Goal: Task Accomplishment & Management: Complete application form

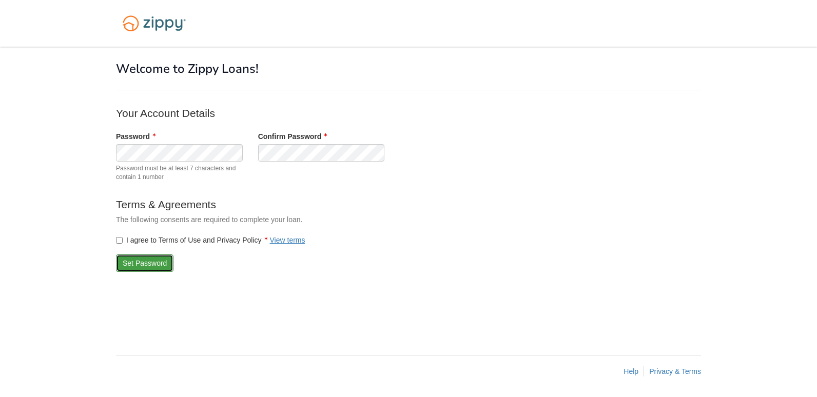
click at [138, 259] on button "Set Password" at bounding box center [145, 263] width 58 height 17
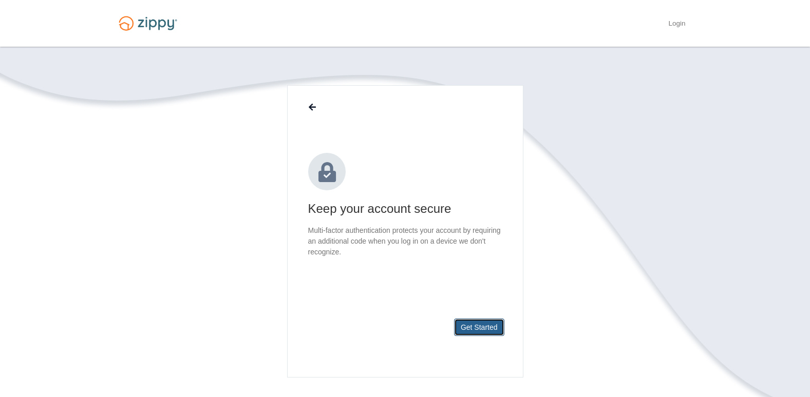
click at [474, 324] on button "Get Started" at bounding box center [479, 327] width 50 height 17
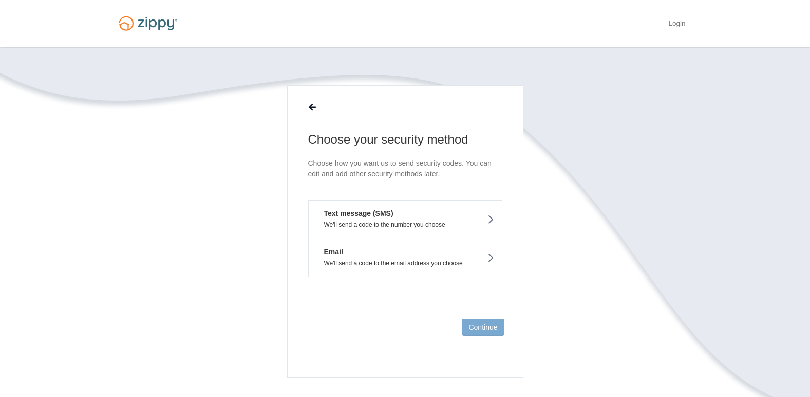
click at [476, 217] on button "Text message (SMS) We'll send a code to the number you choose" at bounding box center [405, 219] width 194 height 39
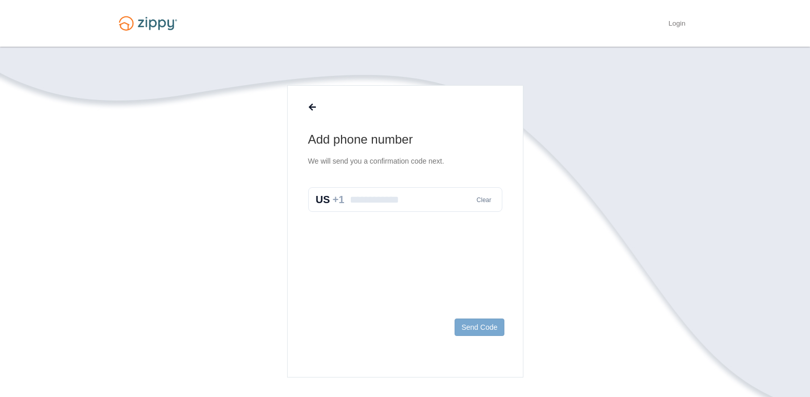
click at [433, 206] on input "text" at bounding box center [405, 199] width 194 height 25
type input "**********"
click at [485, 333] on button "Send Code" at bounding box center [478, 327] width 49 height 17
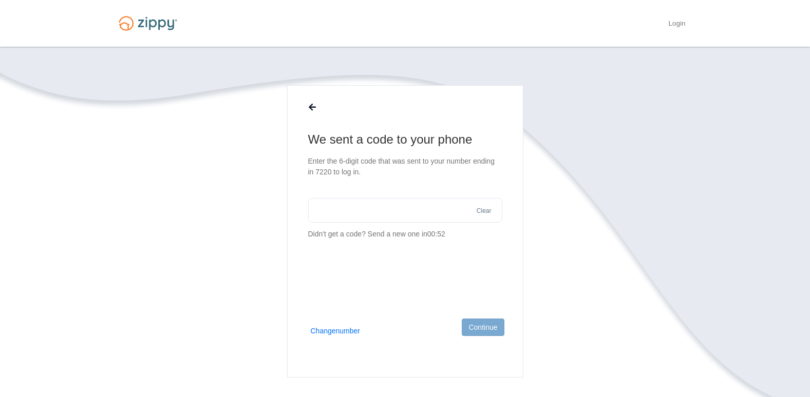
click at [378, 209] on input "text" at bounding box center [405, 210] width 194 height 25
type input "******"
click at [483, 321] on button "Continue" at bounding box center [483, 327] width 42 height 17
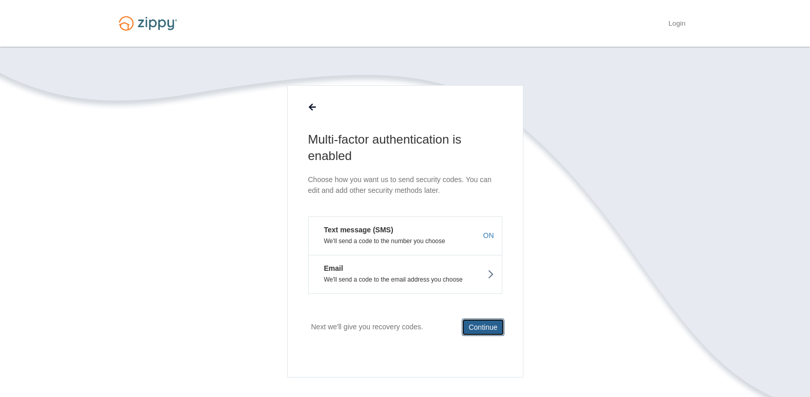
click at [481, 327] on button "Continue" at bounding box center [483, 327] width 42 height 17
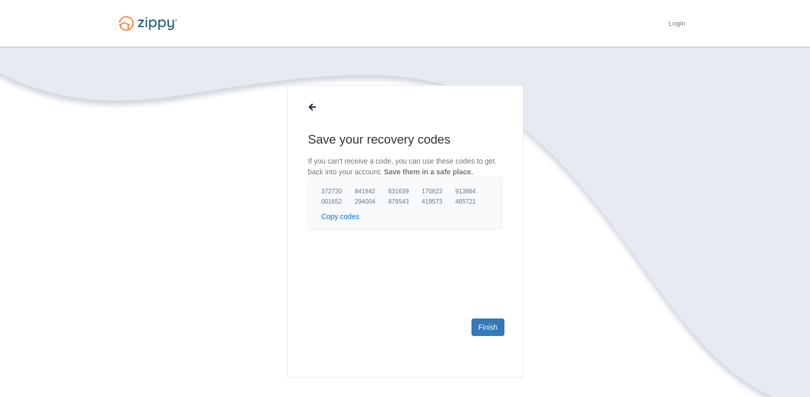
click at [339, 214] on button "Copy codes" at bounding box center [340, 217] width 38 height 10
click at [495, 326] on link "Finish" at bounding box center [487, 327] width 32 height 17
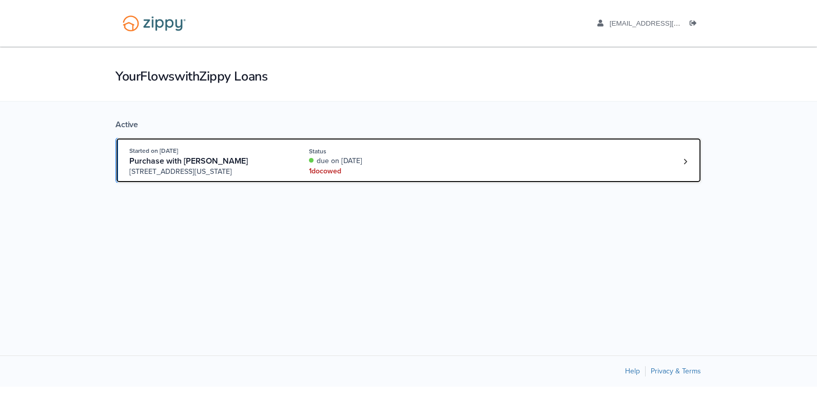
click at [679, 167] on div "Open loan 4221360" at bounding box center [685, 161] width 15 height 15
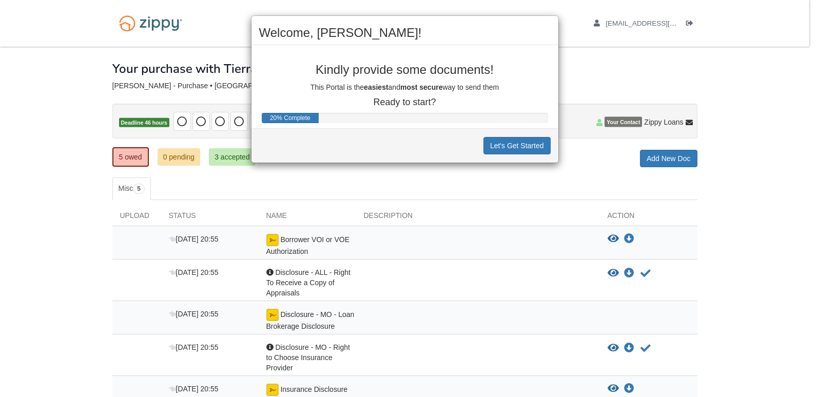
click at [777, 183] on div "Welcome, [PERSON_NAME]! Kindly provide some documents! This Portal is the easie…" at bounding box center [408, 198] width 817 height 397
click at [745, 196] on div "Welcome, solomon! Kindly provide some documents! This Portal is the easiest and…" at bounding box center [408, 198] width 817 height 397
click at [521, 153] on button "Let's Get Started" at bounding box center [517, 145] width 67 height 17
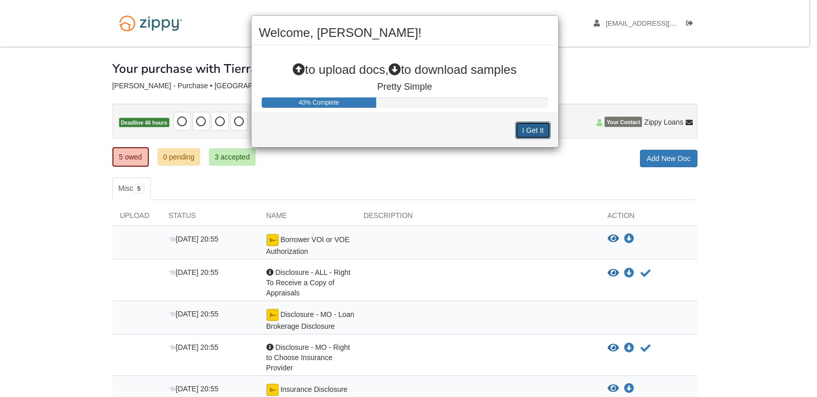
click at [531, 135] on button "I Get It" at bounding box center [533, 130] width 35 height 17
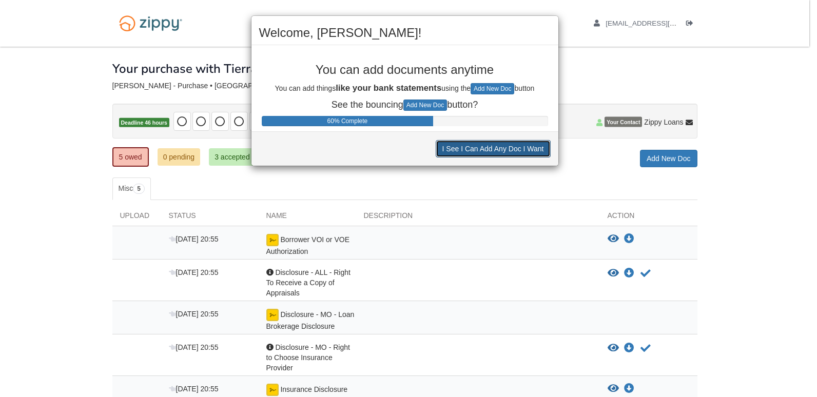
click at [508, 155] on button "I See I Can Add Any Doc I Want" at bounding box center [493, 148] width 115 height 17
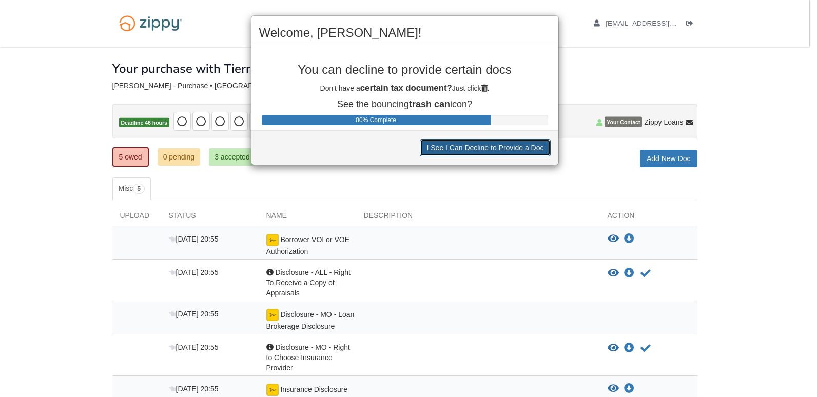
click at [518, 154] on button "I See I Can Decline to Provide a Doc" at bounding box center [485, 147] width 130 height 17
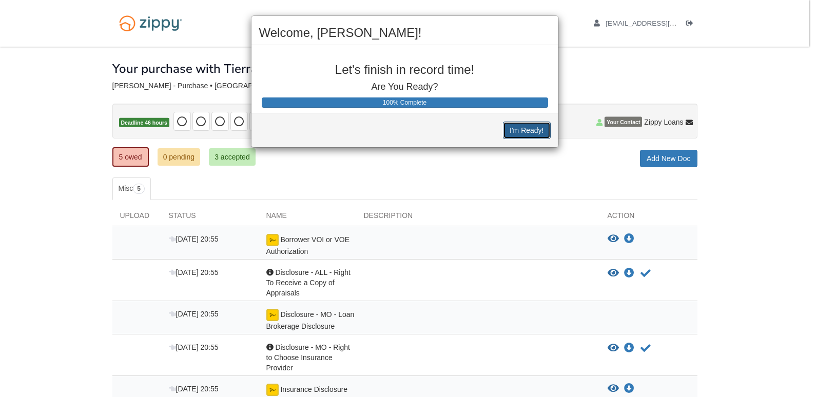
click at [527, 138] on button "I'm Ready!" at bounding box center [526, 130] width 47 height 17
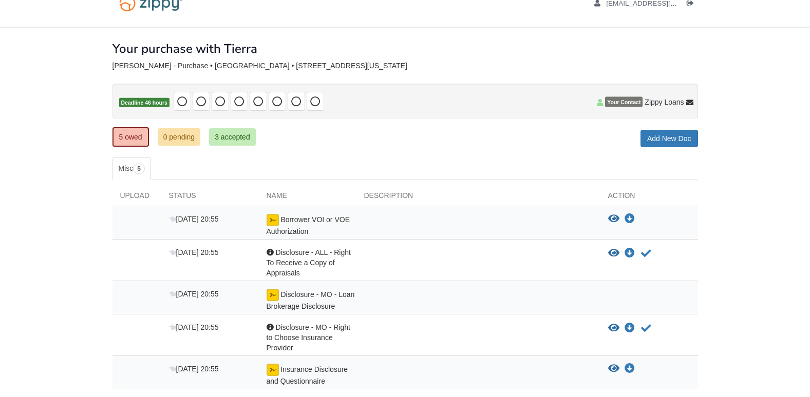
scroll to position [33, 0]
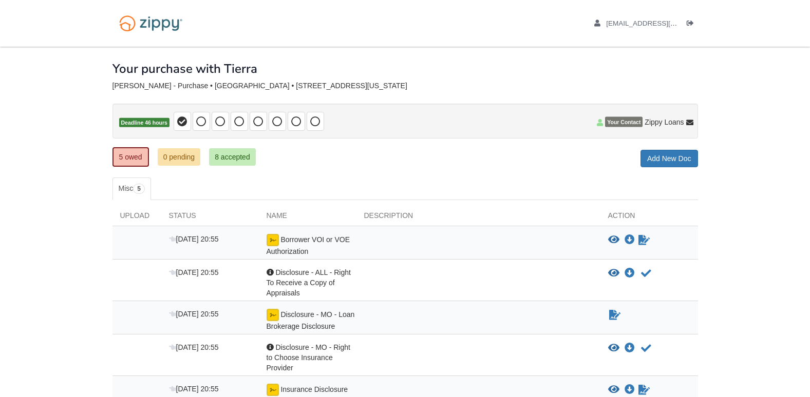
scroll to position [95, 0]
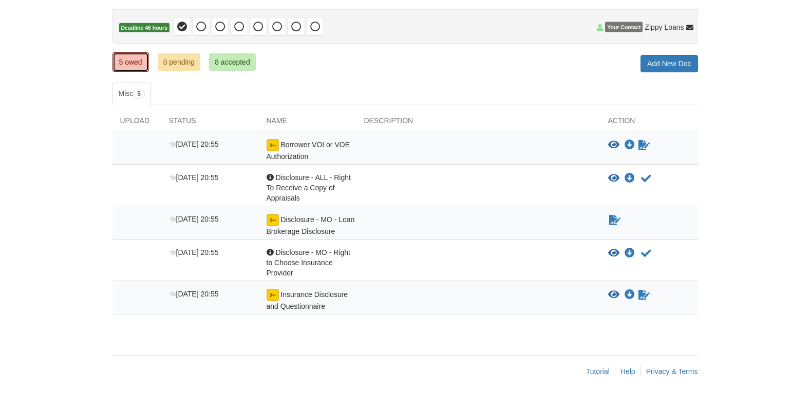
click at [125, 68] on link "5 owed" at bounding box center [130, 62] width 36 height 20
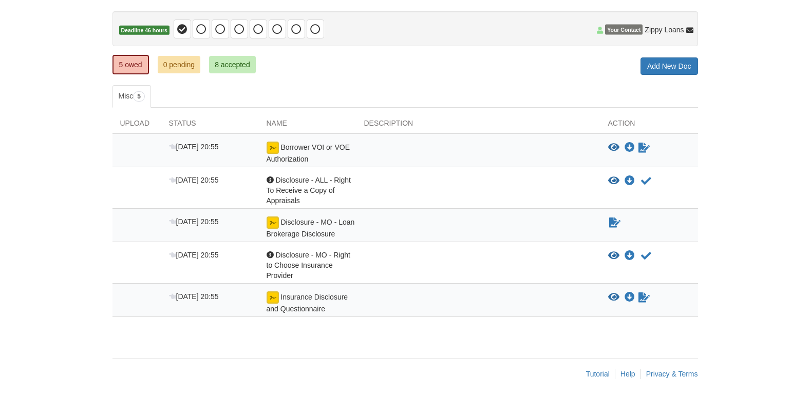
scroll to position [95, 0]
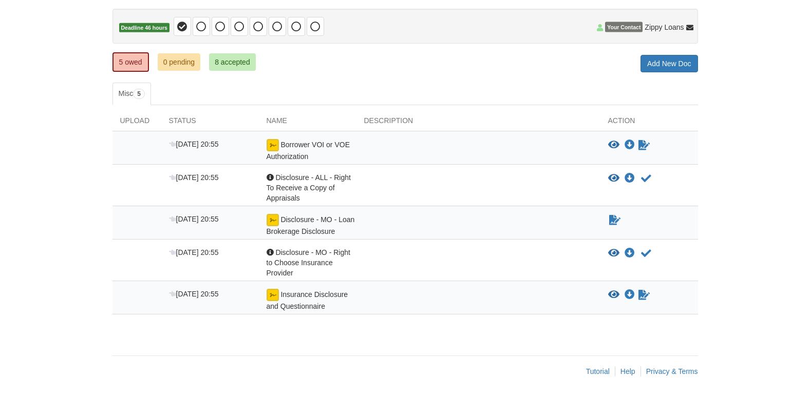
click at [617, 146] on icon "View Borrower VOI or VOE Authorization" at bounding box center [613, 145] width 11 height 10
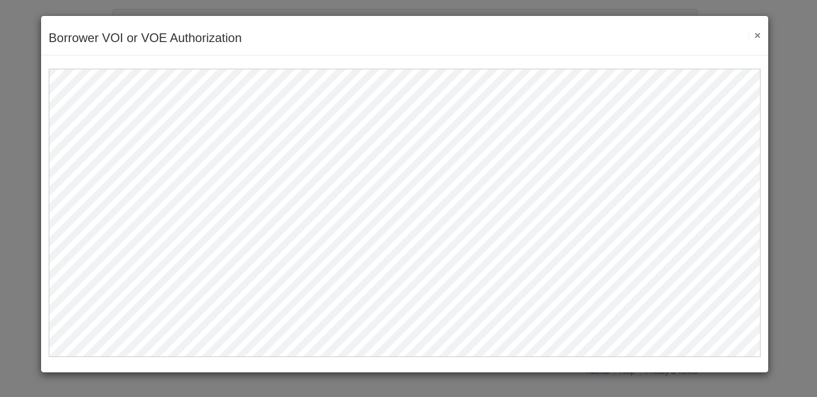
click at [756, 34] on button "×" at bounding box center [755, 35] width 12 height 11
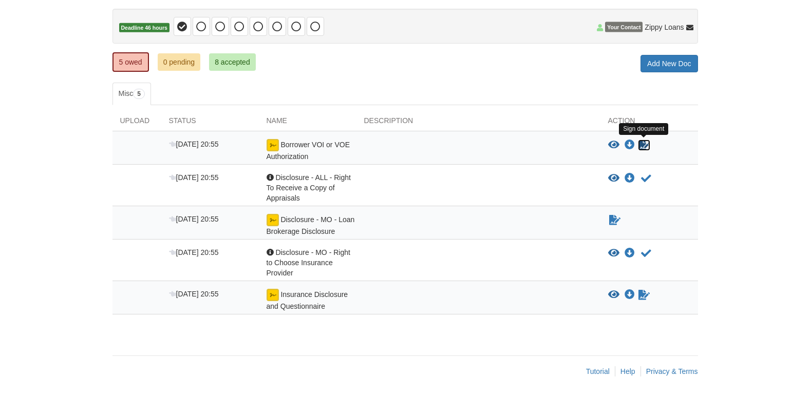
click at [642, 147] on icon "Sign Form" at bounding box center [643, 145] width 11 height 10
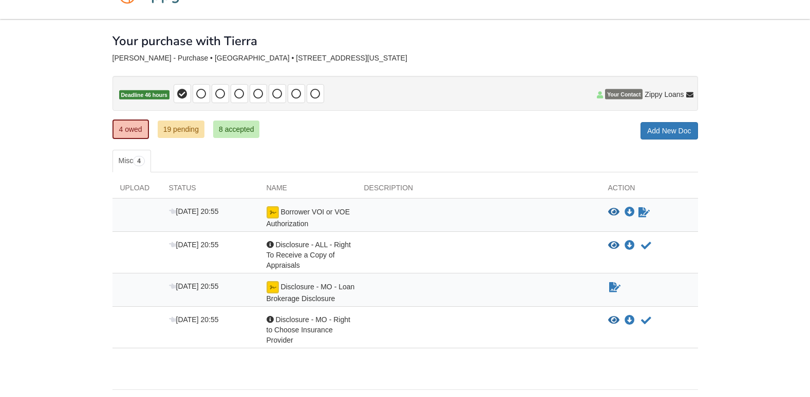
scroll to position [62, 0]
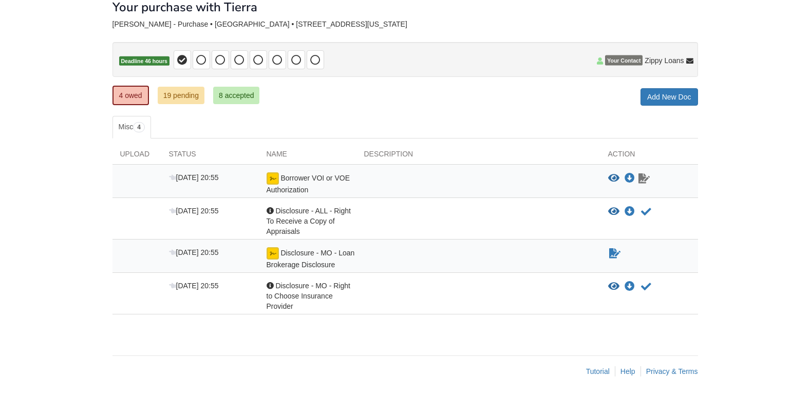
click at [645, 179] on icon "Waiting for your co-borrower to e-sign" at bounding box center [643, 179] width 11 height 10
click at [647, 177] on icon "Waiting for your co-borrower to e-sign" at bounding box center [643, 179] width 11 height 10
click at [651, 215] on button "Acknowledge receipt of document" at bounding box center [646, 212] width 12 height 12
click at [648, 291] on icon "Acknowledge receipt of document" at bounding box center [646, 287] width 10 height 10
click at [612, 258] on icon "Waiting for your co-borrower to e-sign" at bounding box center [614, 254] width 11 height 10
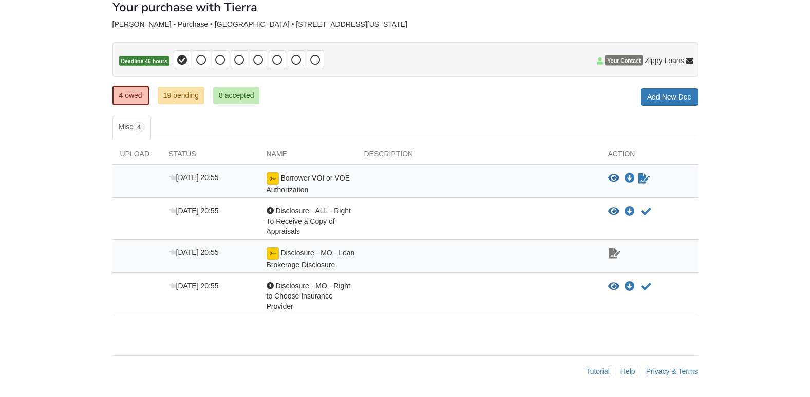
click at [615, 255] on icon "Waiting for your co-borrower to e-sign" at bounding box center [614, 254] width 11 height 10
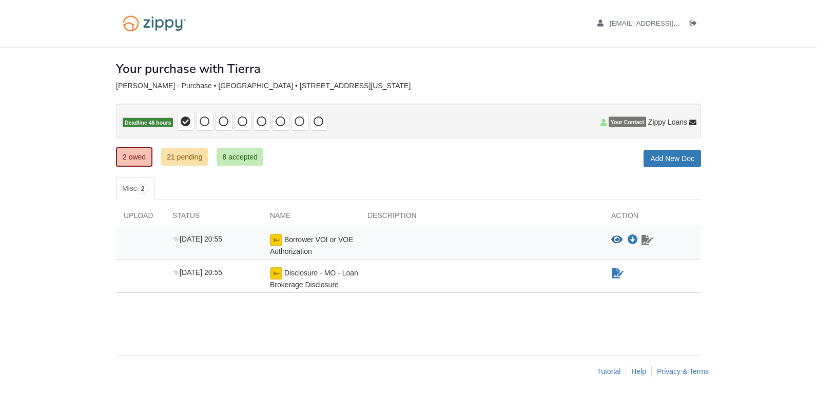
click at [649, 239] on icon "Waiting for your co-borrower to e-sign" at bounding box center [647, 240] width 11 height 10
click at [647, 243] on icon "Waiting for your co-borrower to e-sign" at bounding box center [647, 240] width 11 height 10
click at [651, 240] on icon "Waiting for your co-borrower to e-sign" at bounding box center [647, 240] width 11 height 10
click at [647, 242] on icon "Waiting for your co-borrower to e-sign" at bounding box center [647, 240] width 11 height 10
click at [659, 241] on div "View blank/sample document View blank/sample document Download file/sample doc …" at bounding box center [657, 240] width 90 height 12
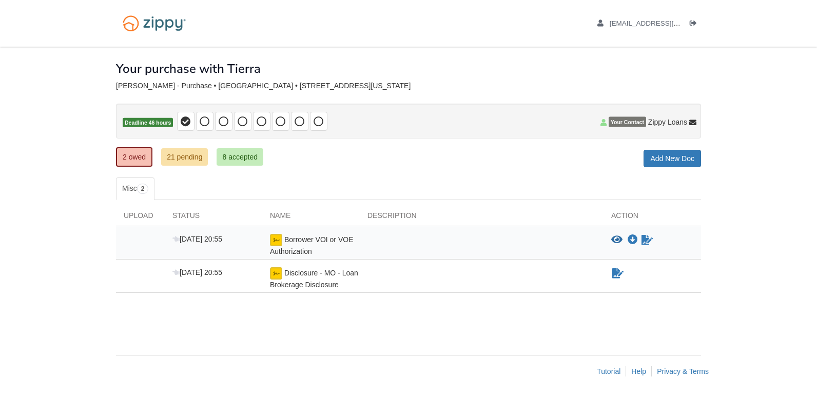
click at [622, 244] on icon "View Borrower VOI or VOE Authorization" at bounding box center [617, 240] width 11 height 10
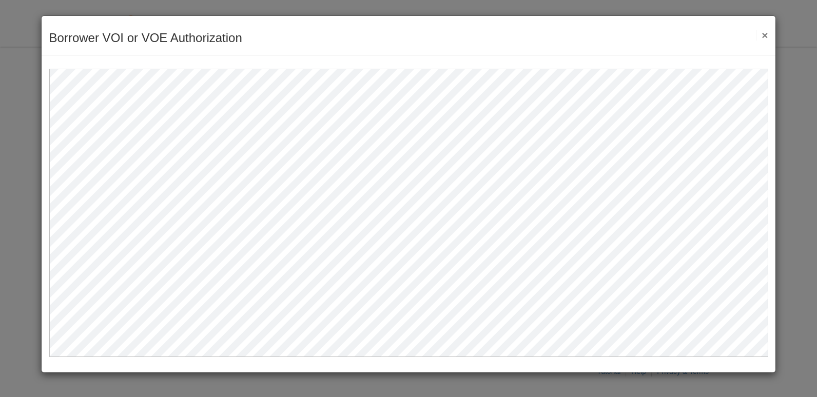
click at [757, 35] on button "×" at bounding box center [762, 35] width 12 height 11
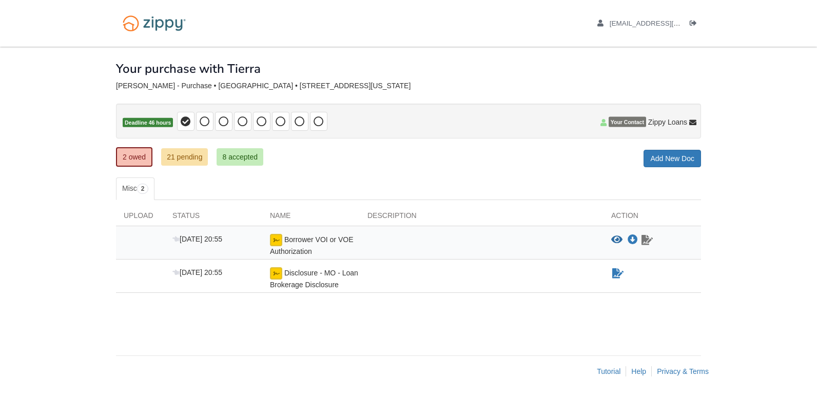
click at [650, 236] on icon "Waiting for your co-borrower to e-sign" at bounding box center [647, 240] width 11 height 10
click at [615, 279] on link "Sign document" at bounding box center [618, 274] width 13 height 12
click at [615, 276] on icon "Waiting for your co-borrower to e-sign" at bounding box center [618, 274] width 11 height 10
click at [638, 240] on icon "Download Borrower VOI or VOE Authorization" at bounding box center [633, 240] width 10 height 10
click at [651, 245] on icon "Waiting for your co-borrower to e-sign" at bounding box center [647, 240] width 11 height 10
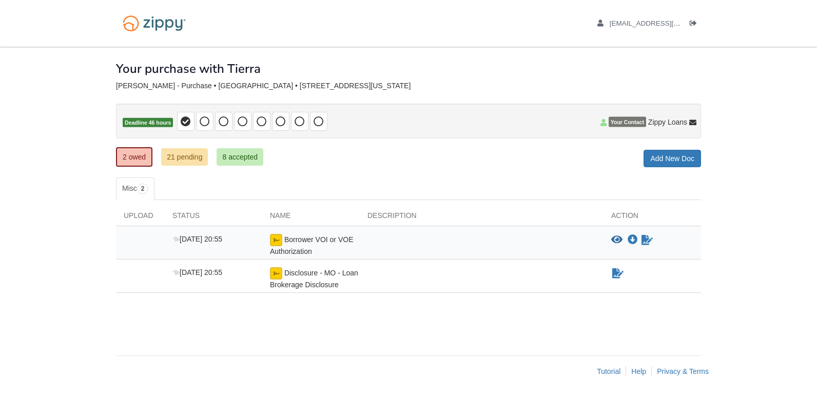
click at [631, 279] on div "Sign document" at bounding box center [657, 274] width 90 height 12
click at [653, 243] on icon "Waiting for your co-borrower to e-sign" at bounding box center [647, 240] width 11 height 10
click at [635, 244] on icon "Download Borrower VOI or VOE Authorization" at bounding box center [633, 240] width 10 height 10
click at [625, 272] on link "Sign document" at bounding box center [618, 274] width 13 height 12
click at [619, 278] on icon "Waiting for your co-borrower to e-sign" at bounding box center [618, 274] width 11 height 10
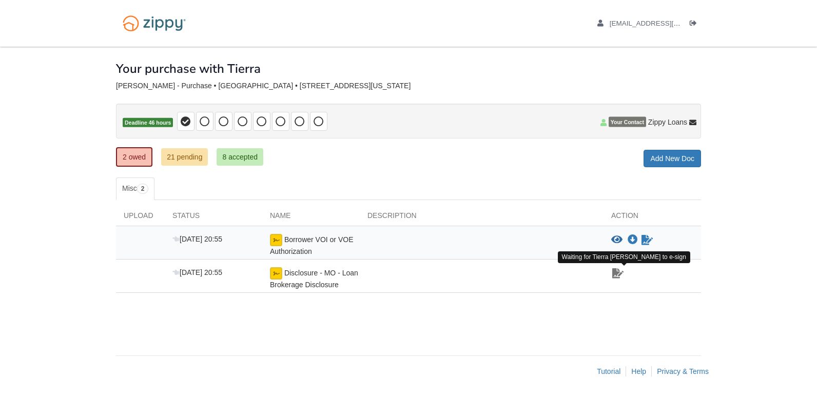
click at [619, 277] on icon "Waiting for your co-borrower to e-sign" at bounding box center [618, 274] width 11 height 10
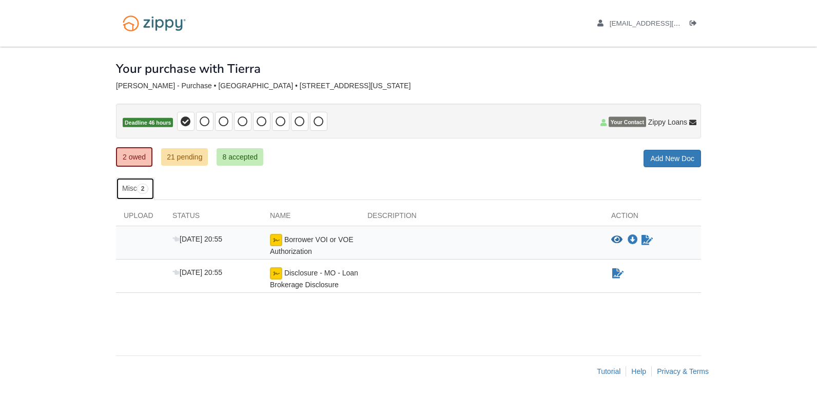
click at [148, 187] on span "2" at bounding box center [143, 189] width 12 height 10
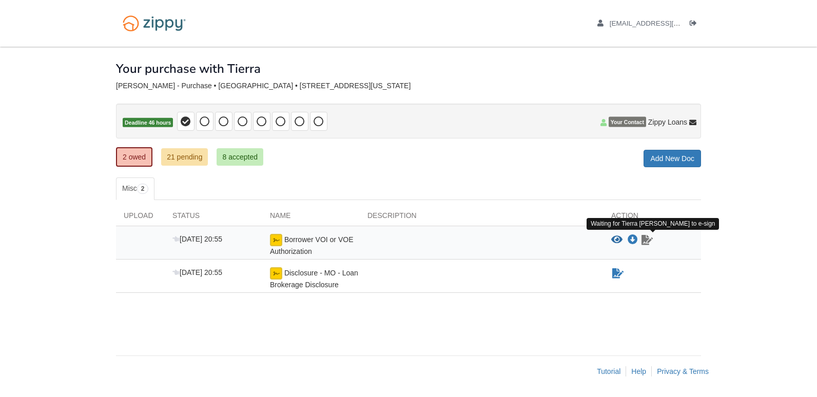
click at [648, 243] on icon "Waiting for your co-borrower to e-sign" at bounding box center [647, 240] width 11 height 10
click at [638, 245] on div "View blank/sample document View blank/sample document Download file/sample doc …" at bounding box center [657, 240] width 90 height 12
click at [638, 244] on div "View blank/sample document View blank/sample document Download file/sample doc …" at bounding box center [657, 240] width 90 height 12
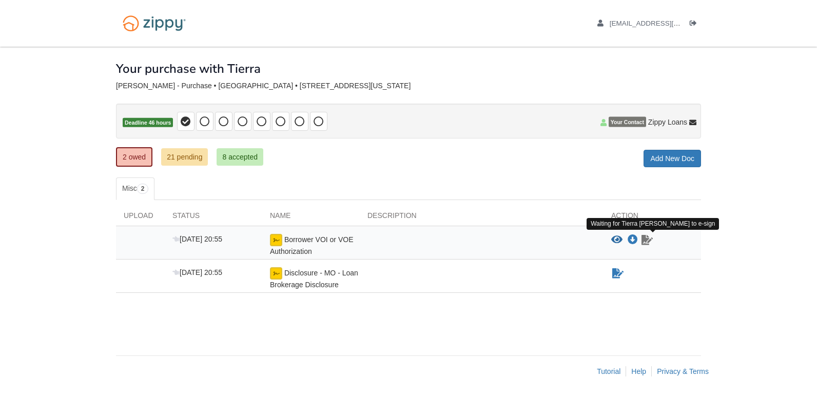
click at [645, 242] on icon "Waiting for your co-borrower to e-sign" at bounding box center [647, 240] width 11 height 10
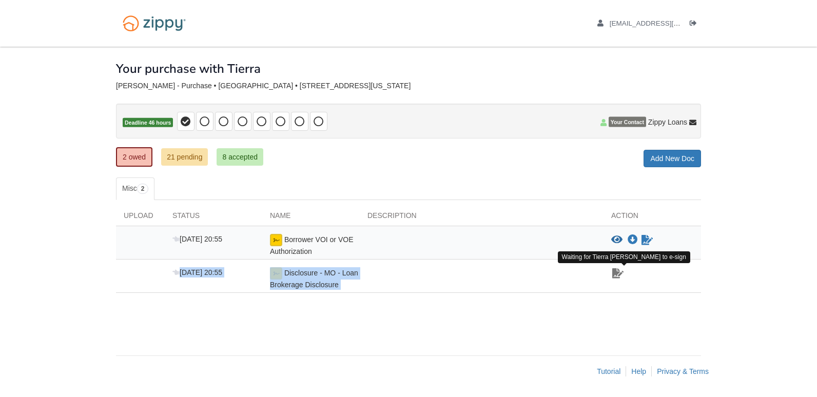
drag, startPoint x: 645, startPoint y: 242, endPoint x: 617, endPoint y: 277, distance: 44.9
click at [617, 277] on div "Aug 20 20:55 Borrower VOI or VOE Authorization View blank/sample document View …" at bounding box center [408, 259] width 585 height 67
click at [617, 277] on icon "Waiting for your co-borrower to e-sign" at bounding box center [618, 274] width 11 height 10
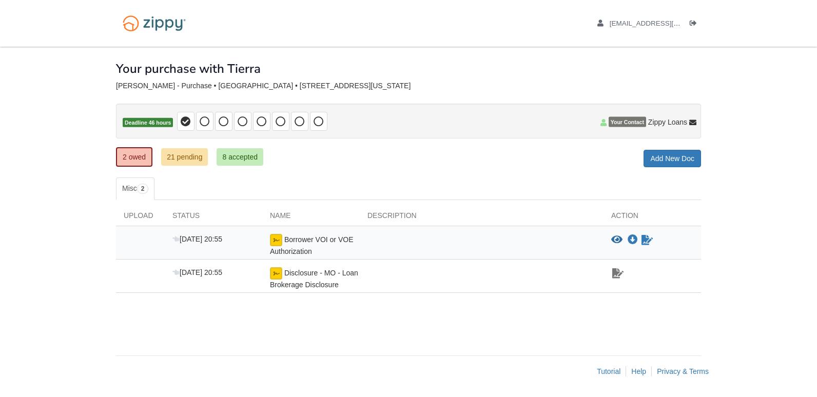
click at [617, 276] on icon "Waiting for your co-borrower to e-sign" at bounding box center [618, 274] width 11 height 10
click at [200, 243] on span "Aug 20 20:55" at bounding box center [198, 239] width 50 height 8
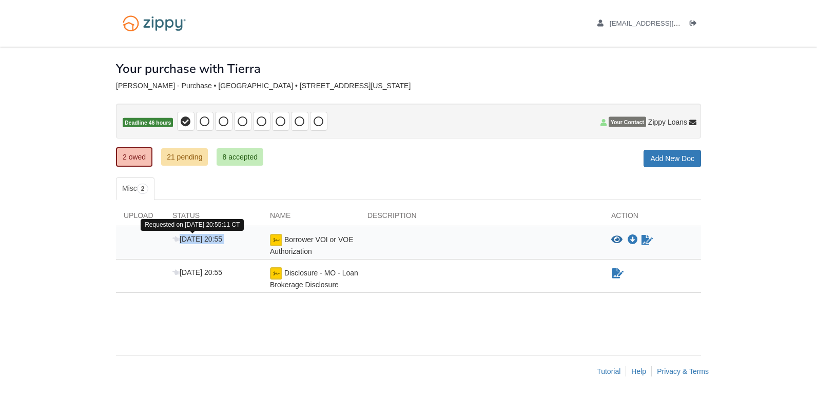
click at [200, 243] on span "Aug 20 20:55" at bounding box center [198, 239] width 50 height 8
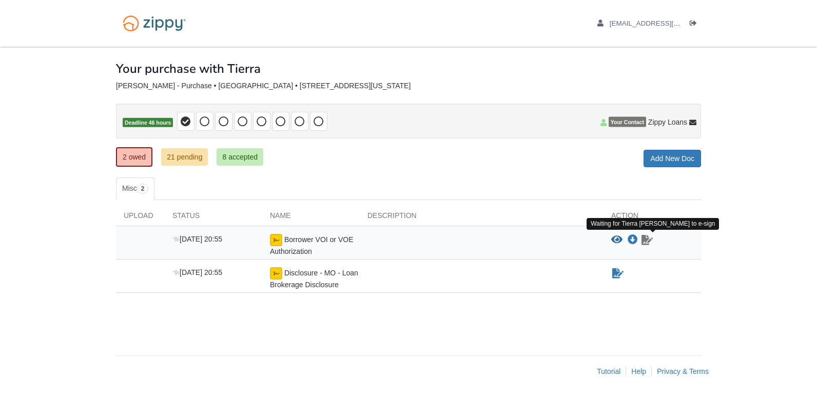
click at [648, 239] on icon "Waiting for your co-borrower to e-sign" at bounding box center [647, 240] width 11 height 10
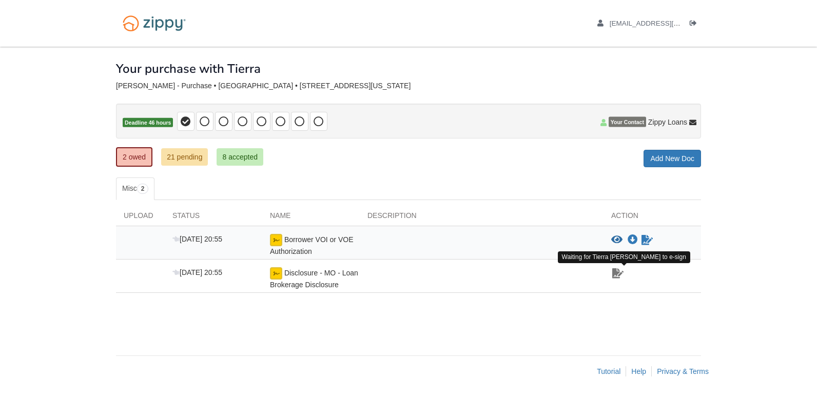
click at [616, 275] on icon "Waiting for your co-borrower to e-sign" at bounding box center [618, 274] width 11 height 10
click at [616, 274] on icon "Waiting for your co-borrower to e-sign" at bounding box center [618, 274] width 11 height 10
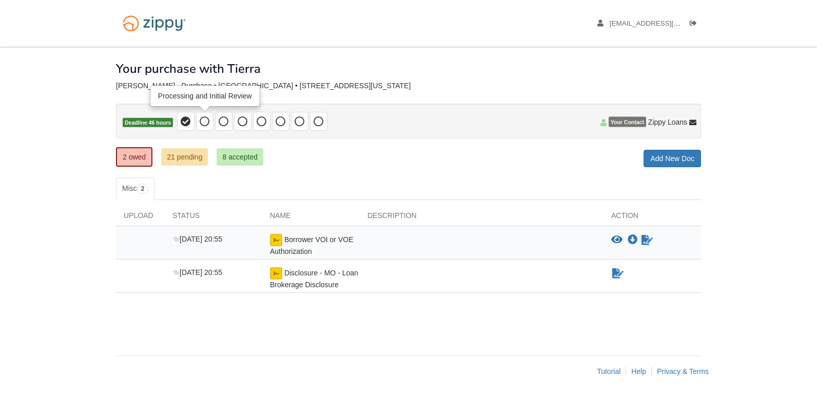
click at [202, 123] on icon at bounding box center [205, 122] width 10 height 10
click at [281, 244] on img at bounding box center [276, 240] width 12 height 12
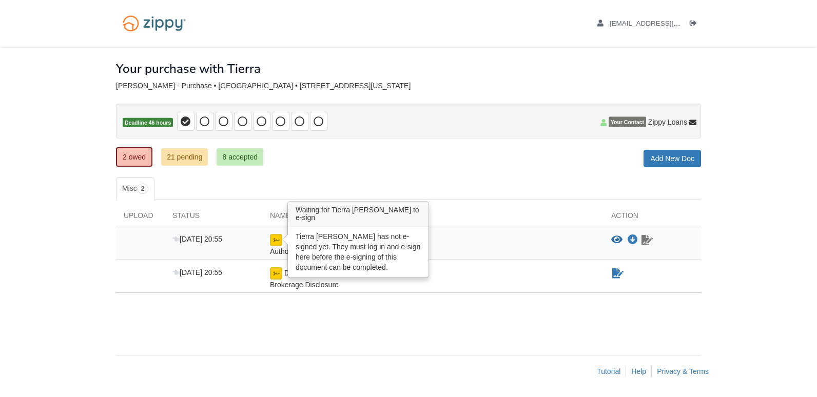
click at [648, 245] on icon "Waiting for your co-borrower to e-sign" at bounding box center [647, 240] width 11 height 10
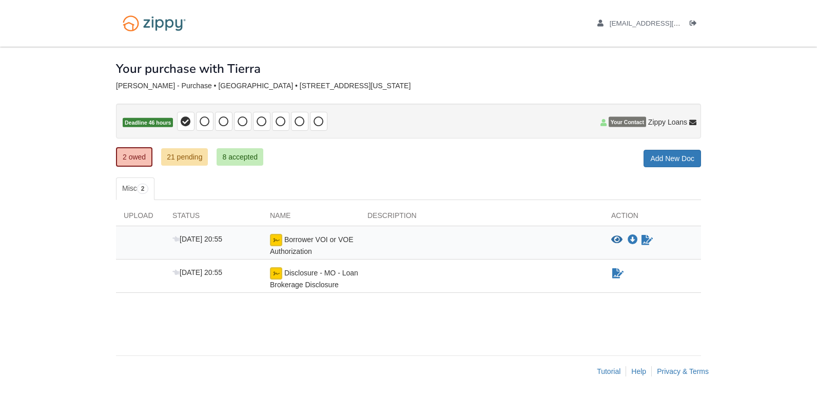
click at [618, 242] on icon "View Borrower VOI or VOE Authorization" at bounding box center [617, 240] width 11 height 10
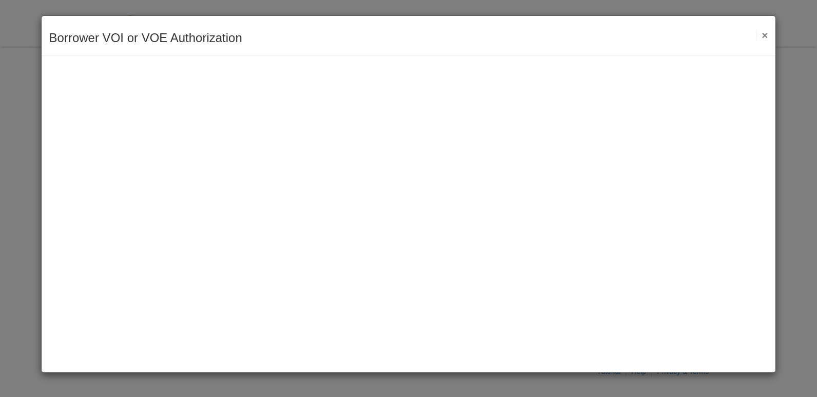
click at [599, 256] on div "Borrower VOI or VOE Authorization Save Cancel Previous Document Next Document ×" at bounding box center [409, 194] width 736 height 358
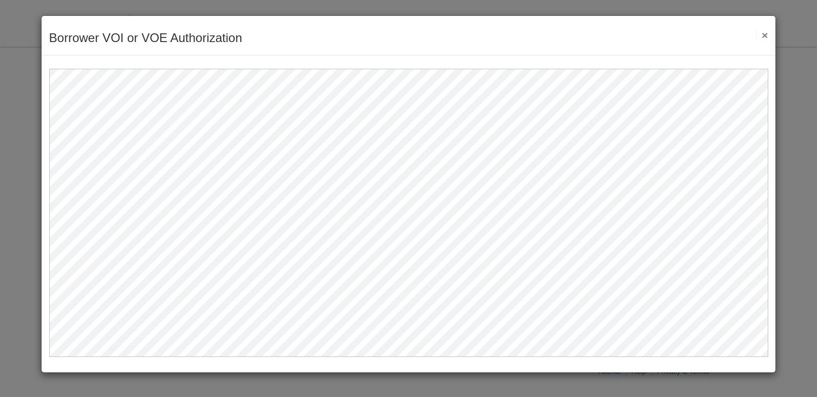
click at [764, 35] on button "×" at bounding box center [762, 35] width 12 height 11
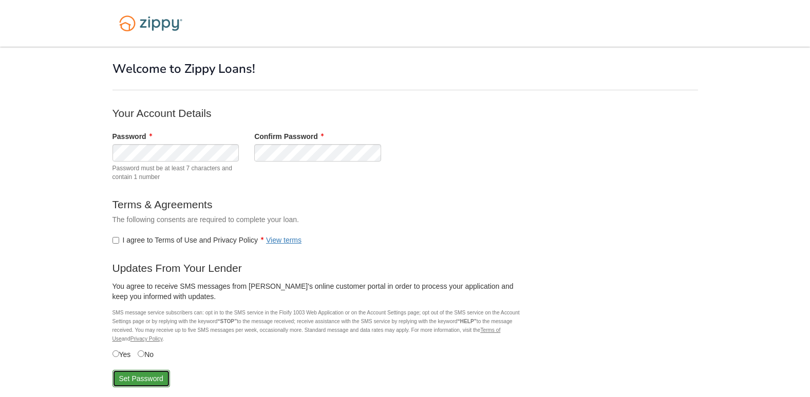
click at [140, 378] on button "Set Password" at bounding box center [141, 378] width 58 height 17
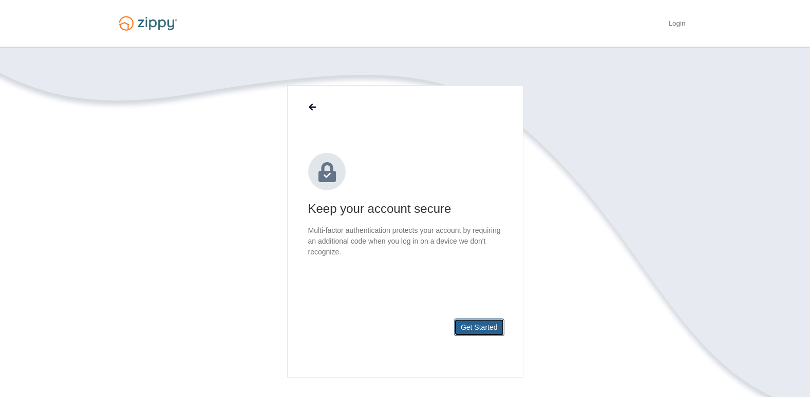
click at [469, 330] on button "Get Started" at bounding box center [479, 327] width 50 height 17
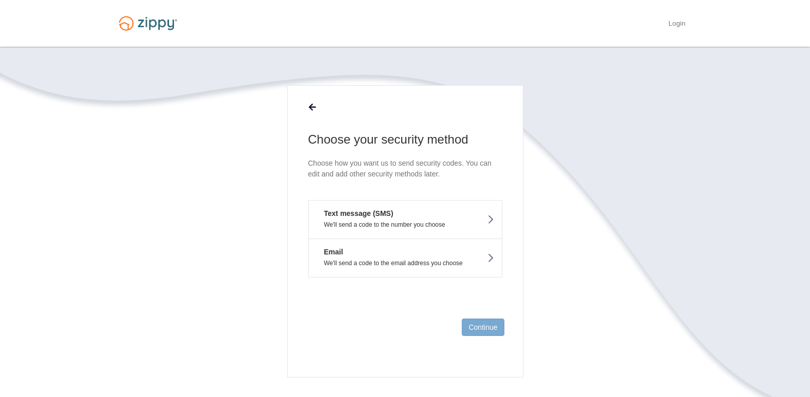
click at [480, 217] on button "Text message (SMS) We'll send a code to the number you choose" at bounding box center [405, 219] width 194 height 39
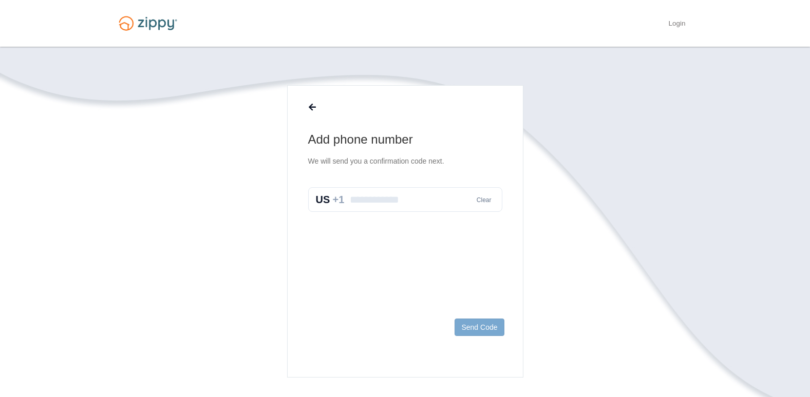
click at [403, 203] on input "text" at bounding box center [405, 199] width 194 height 25
type input "**********"
click at [480, 330] on button "Send Code" at bounding box center [478, 327] width 49 height 17
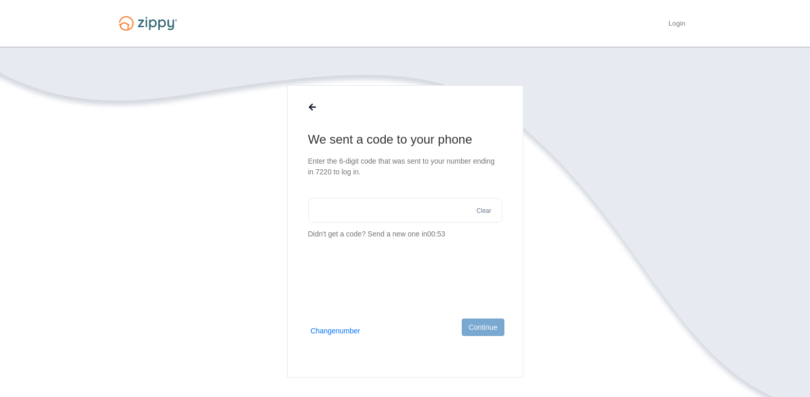
click at [357, 205] on input "text" at bounding box center [405, 210] width 194 height 25
type input "******"
click at [483, 327] on button "Continue" at bounding box center [483, 327] width 42 height 17
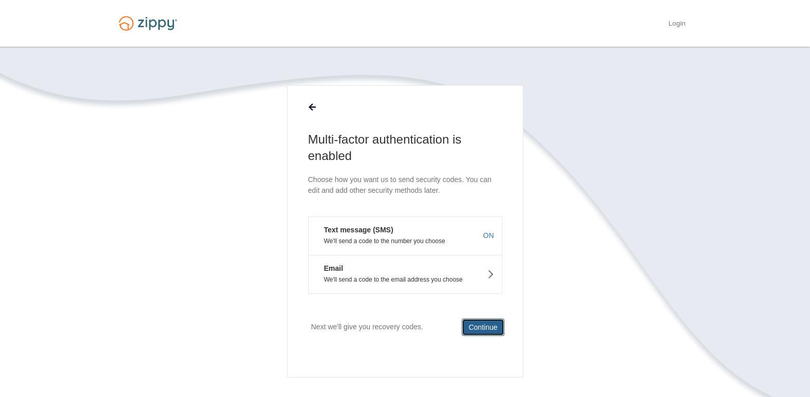
click at [488, 326] on button "Continue" at bounding box center [483, 327] width 42 height 17
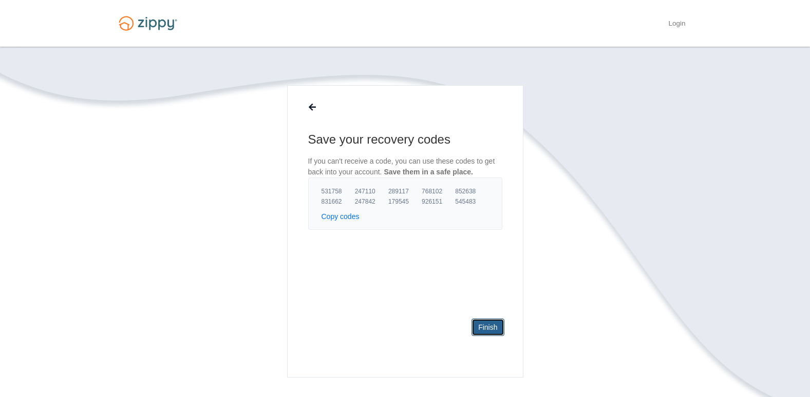
click at [488, 326] on link "Finish" at bounding box center [487, 327] width 32 height 17
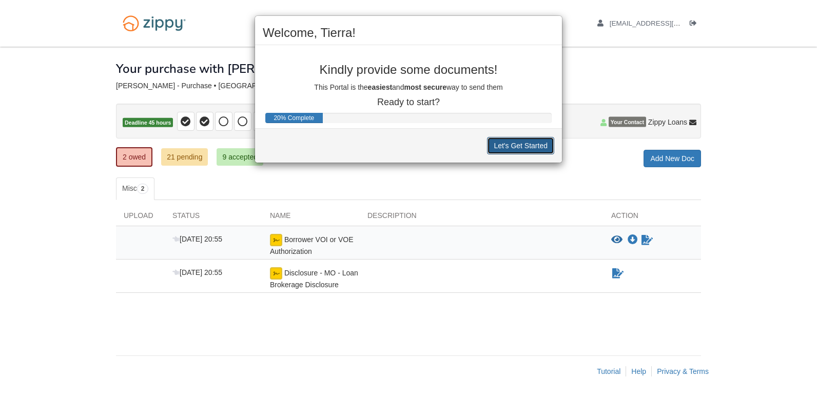
click at [507, 146] on button "Let's Get Started" at bounding box center [520, 145] width 67 height 17
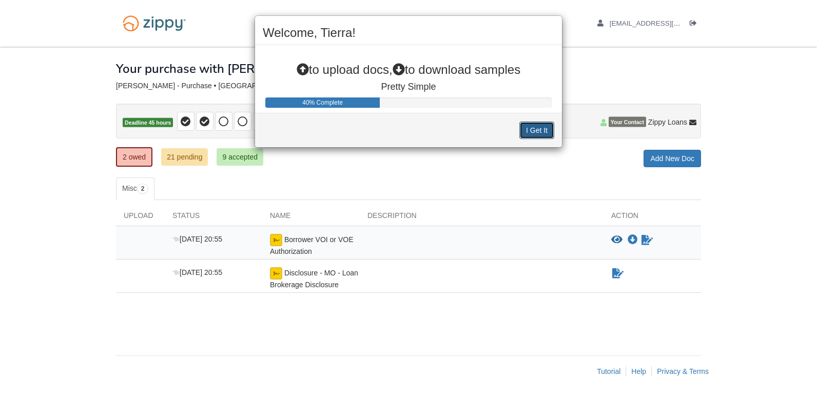
click at [535, 129] on button "I Get It" at bounding box center [537, 130] width 35 height 17
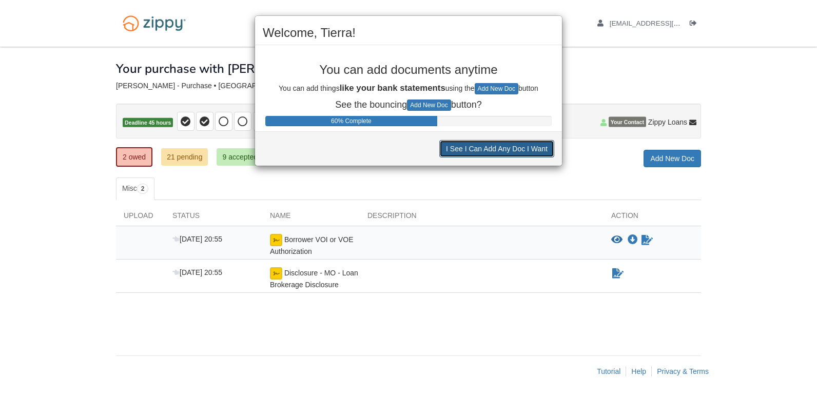
click at [521, 147] on button "I See I Can Add Any Doc I Want" at bounding box center [497, 148] width 115 height 17
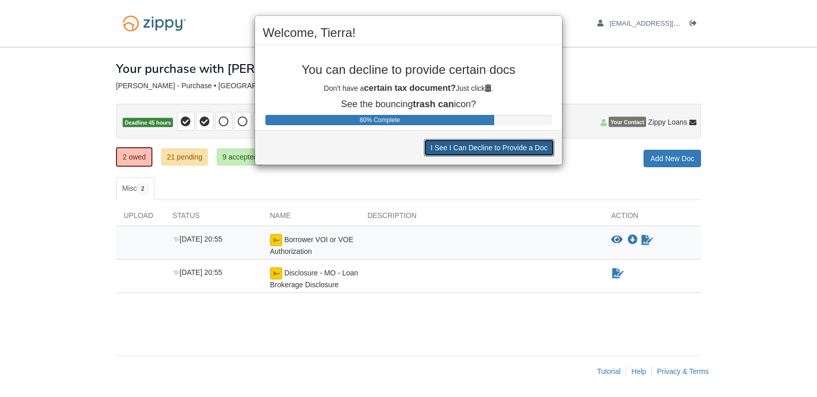
click at [521, 147] on button "I See I Can Decline to Provide a Doc" at bounding box center [489, 147] width 130 height 17
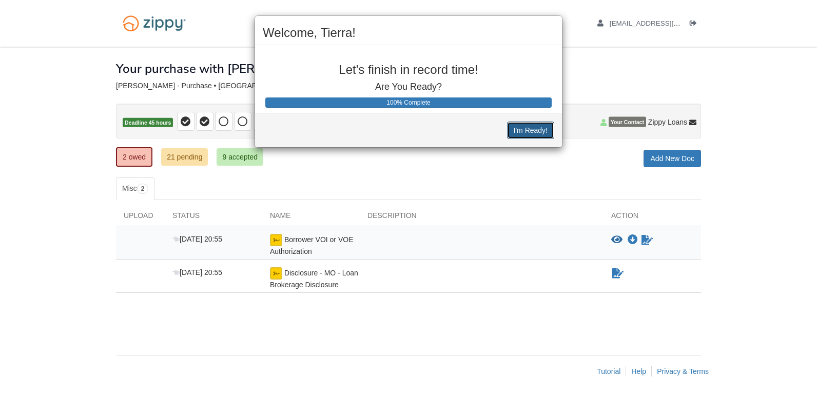
click at [529, 125] on button "I'm Ready!" at bounding box center [530, 130] width 47 height 17
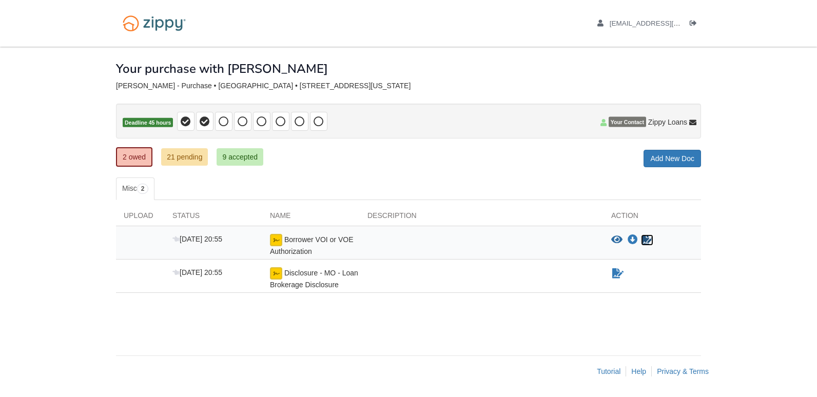
click at [649, 238] on icon "Sign Form" at bounding box center [647, 240] width 11 height 10
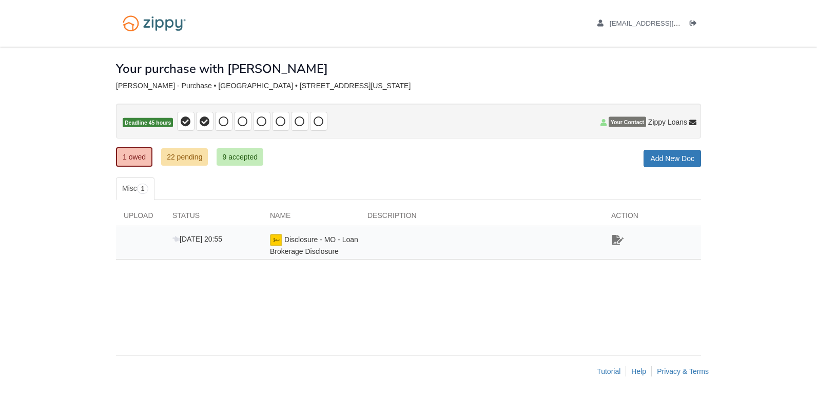
click at [620, 239] on icon "Waiting for your co-borrower to e-sign" at bounding box center [618, 240] width 11 height 10
click at [621, 240] on icon "Waiting for your co-borrower to e-sign" at bounding box center [618, 240] width 11 height 10
click at [625, 246] on link "Sign document" at bounding box center [618, 240] width 13 height 12
click at [623, 242] on icon "Waiting for your co-borrower to e-sign" at bounding box center [618, 240] width 11 height 10
click at [620, 244] on icon "Waiting for your co-borrower to e-sign" at bounding box center [618, 240] width 11 height 10
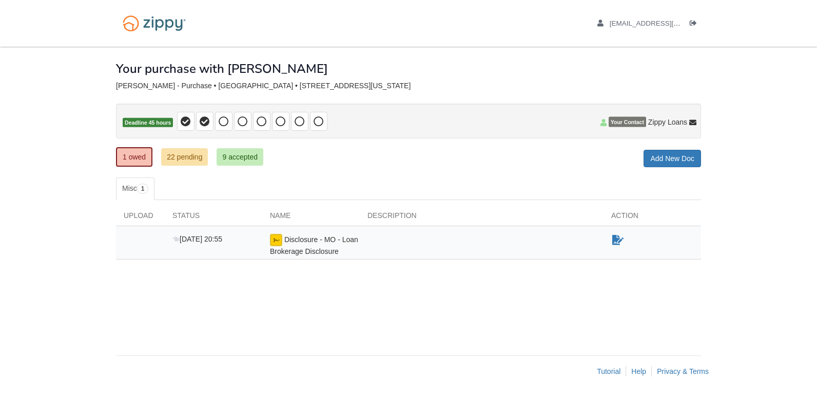
click at [605, 237] on div "Sign document" at bounding box center [653, 245] width 98 height 23
click at [624, 236] on icon "Waiting for your co-borrower to e-sign" at bounding box center [618, 240] width 11 height 10
click at [141, 154] on link "1 owed" at bounding box center [134, 157] width 36 height 20
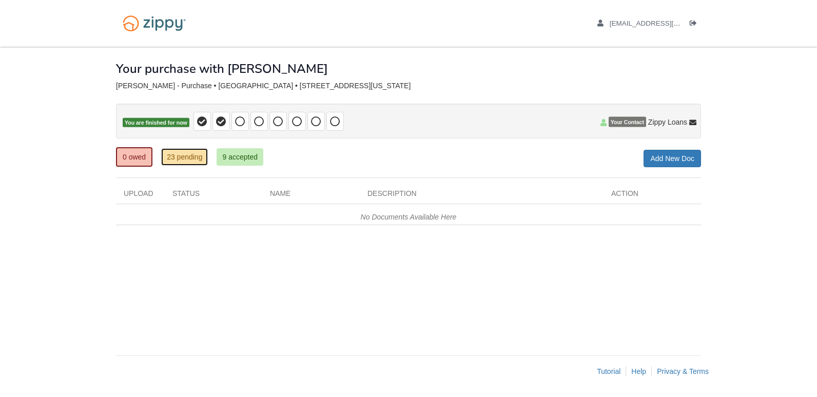
click at [182, 154] on link "23 pending" at bounding box center [184, 156] width 47 height 17
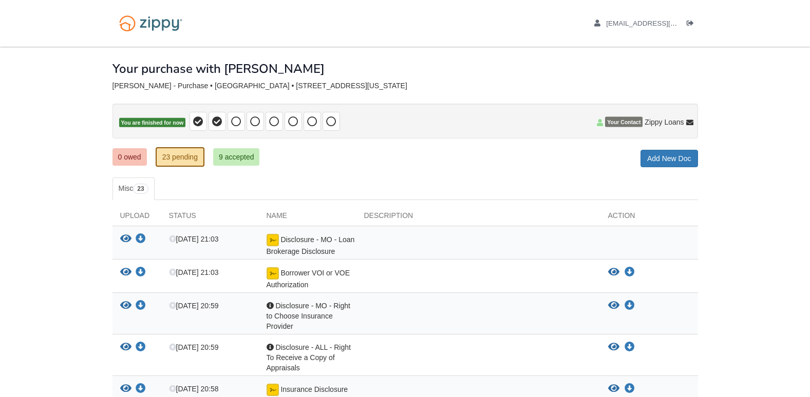
click at [685, 19] on ul "watsontierra480@gmail.com Logout" at bounding box center [640, 23] width 115 height 10
click at [692, 20] on icon "Log out" at bounding box center [689, 23] width 7 height 7
